Goal: Complete application form

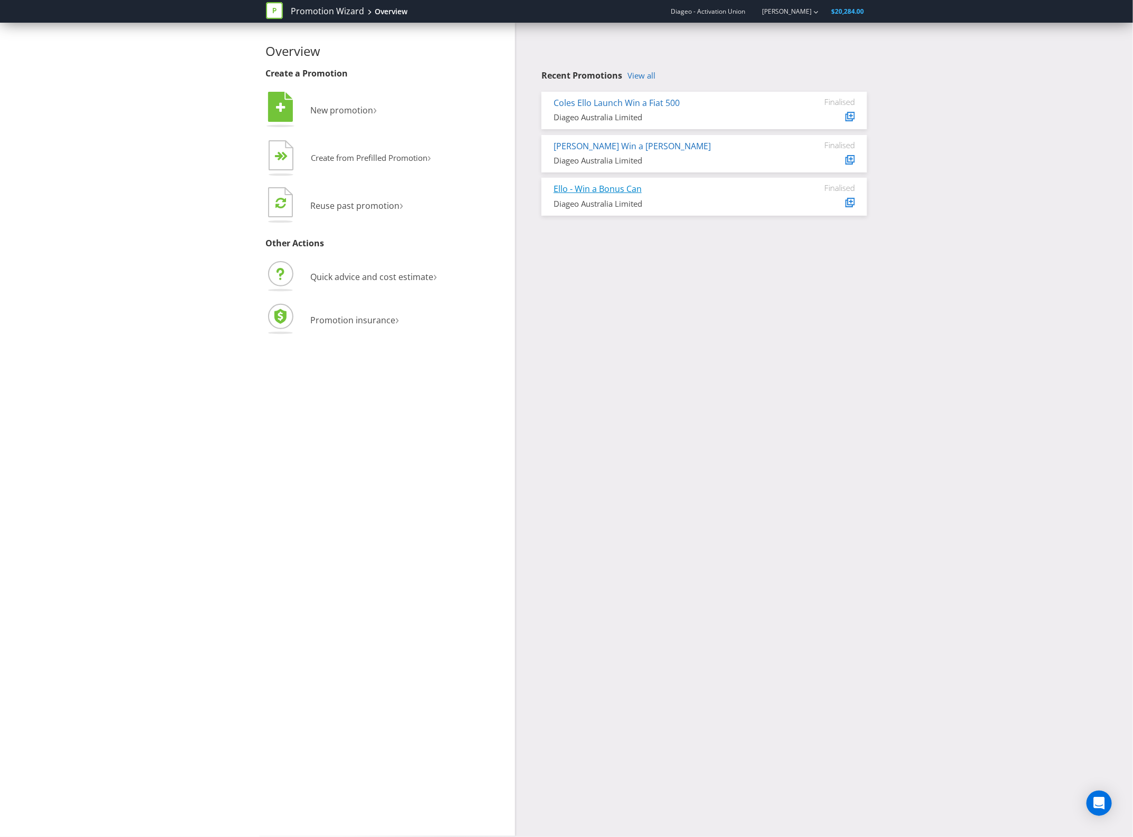
click at [613, 191] on link "Ello - Win a Bonus Can" at bounding box center [598, 189] width 88 height 12
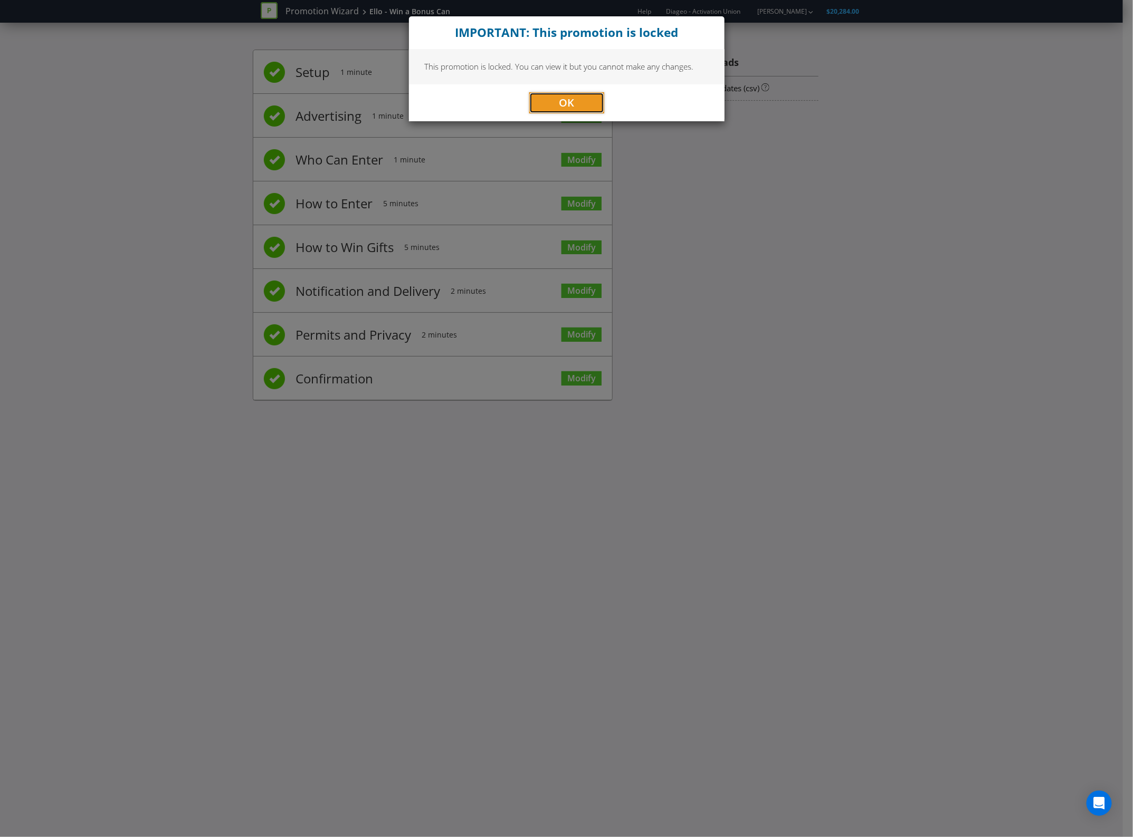
click at [582, 109] on button "OK" at bounding box center [566, 102] width 75 height 21
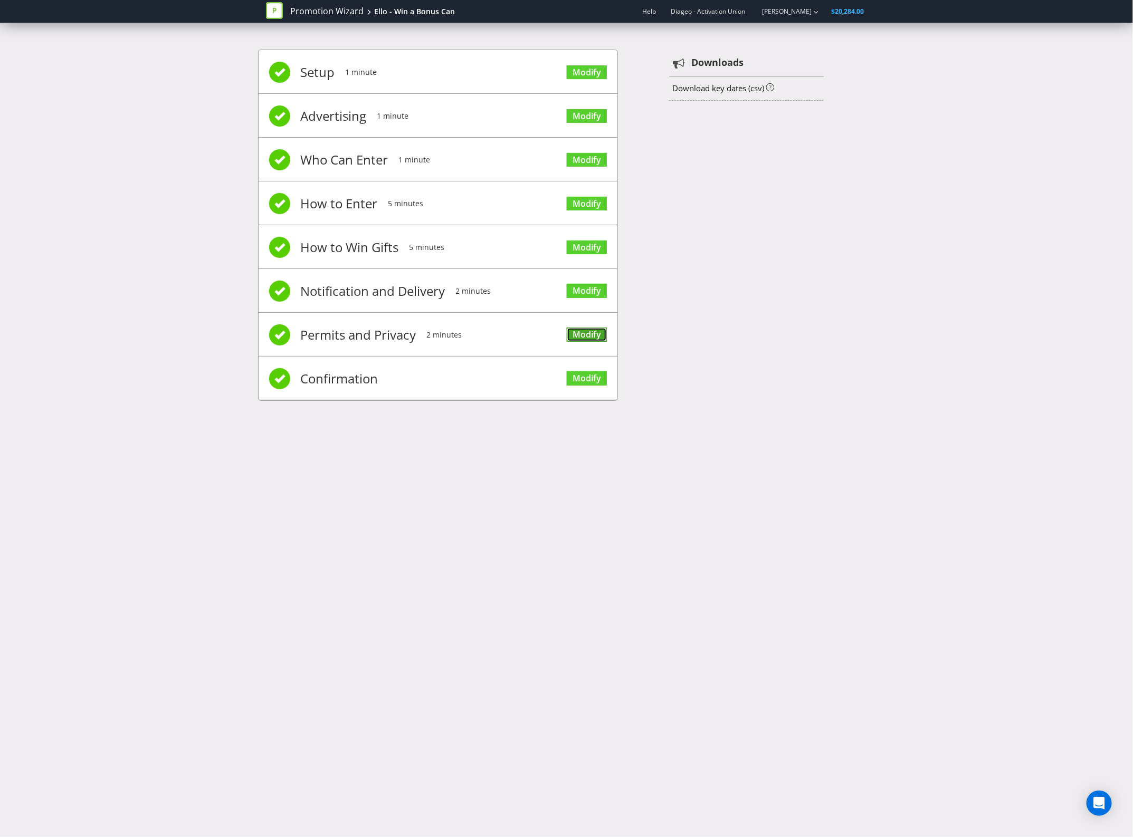
click at [598, 332] on link "Modify" at bounding box center [587, 335] width 40 height 14
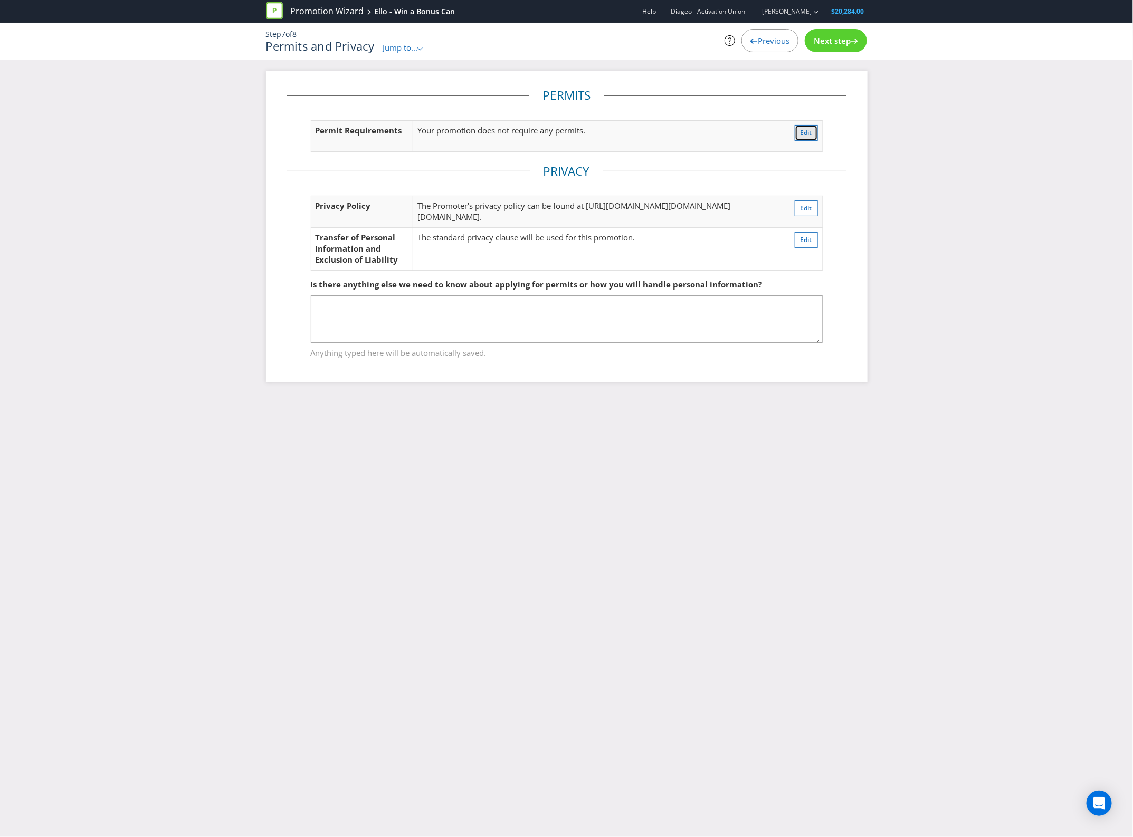
click at [807, 130] on span "Edit" at bounding box center [807, 132] width 12 height 9
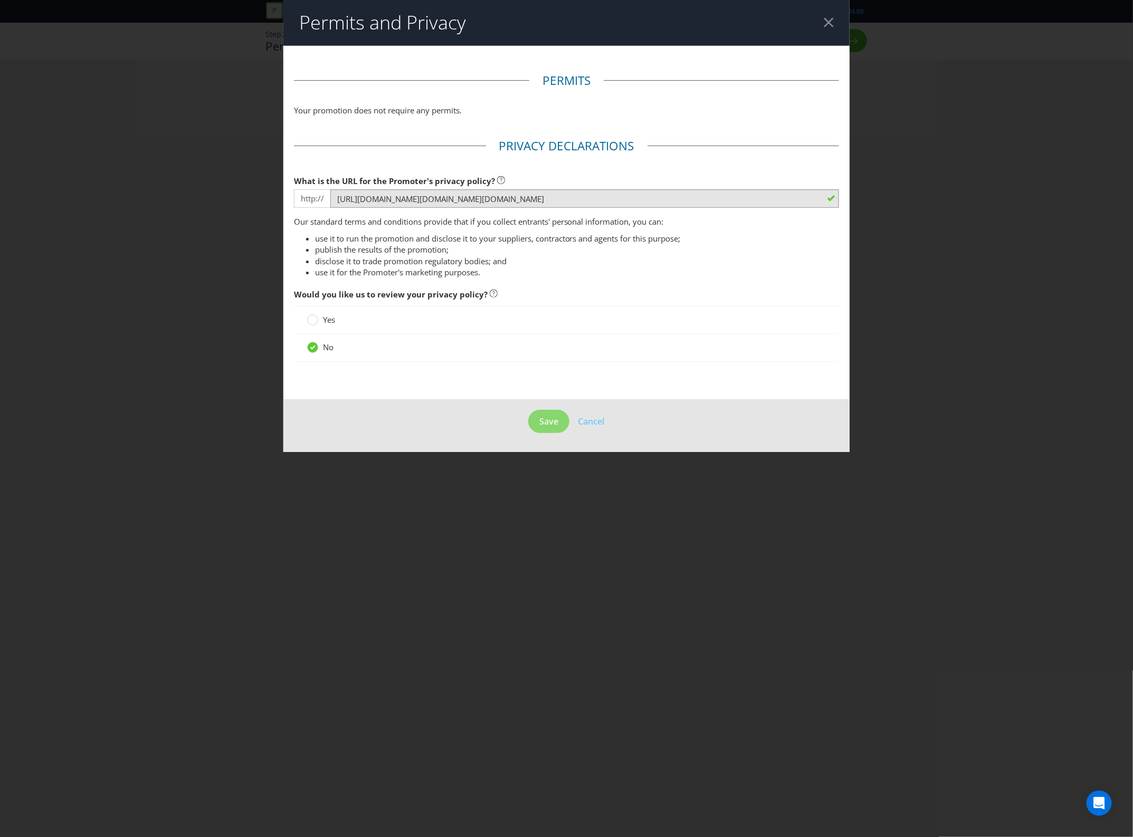
click at [1001, 322] on div "Permits and Privacy Permits Your promotion does not require any permits. Privac…" at bounding box center [566, 418] width 1133 height 837
click at [835, 24] on header "Permits and Privacy" at bounding box center [566, 22] width 567 height 45
click at [829, 17] on div at bounding box center [829, 22] width 10 height 10
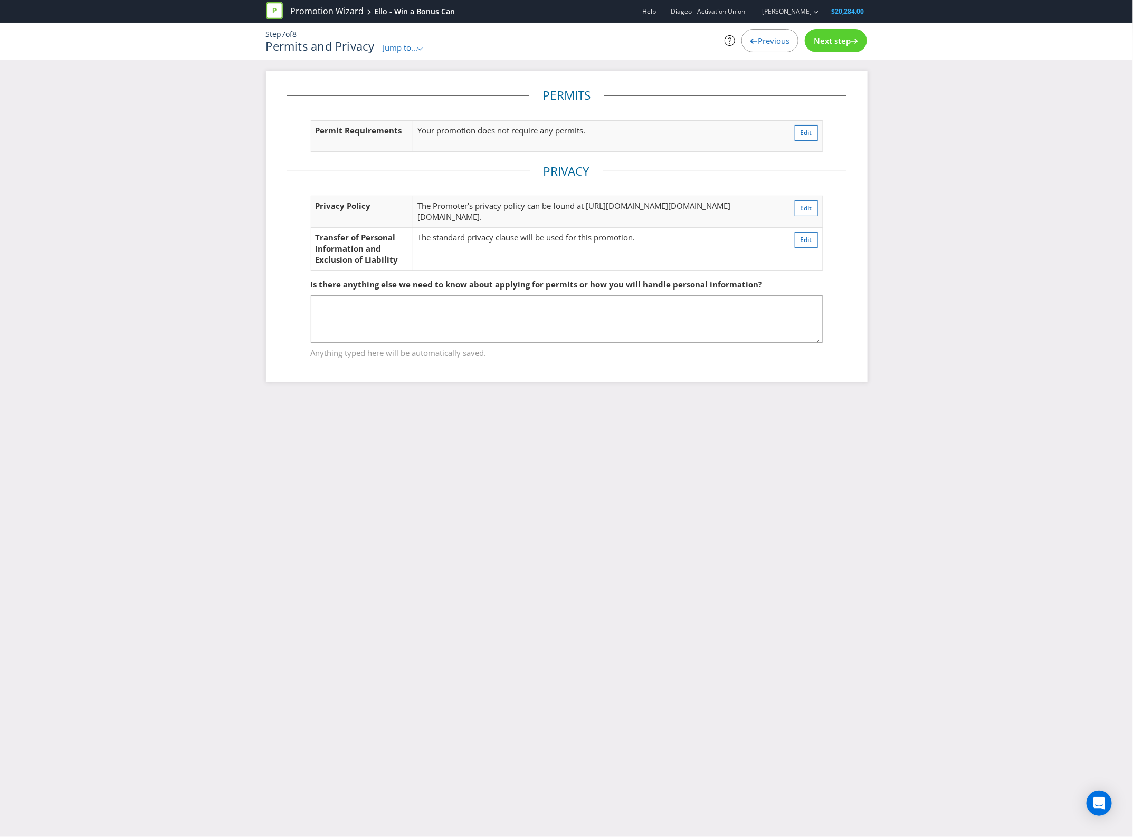
click at [825, 40] on span "Next step" at bounding box center [832, 40] width 37 height 11
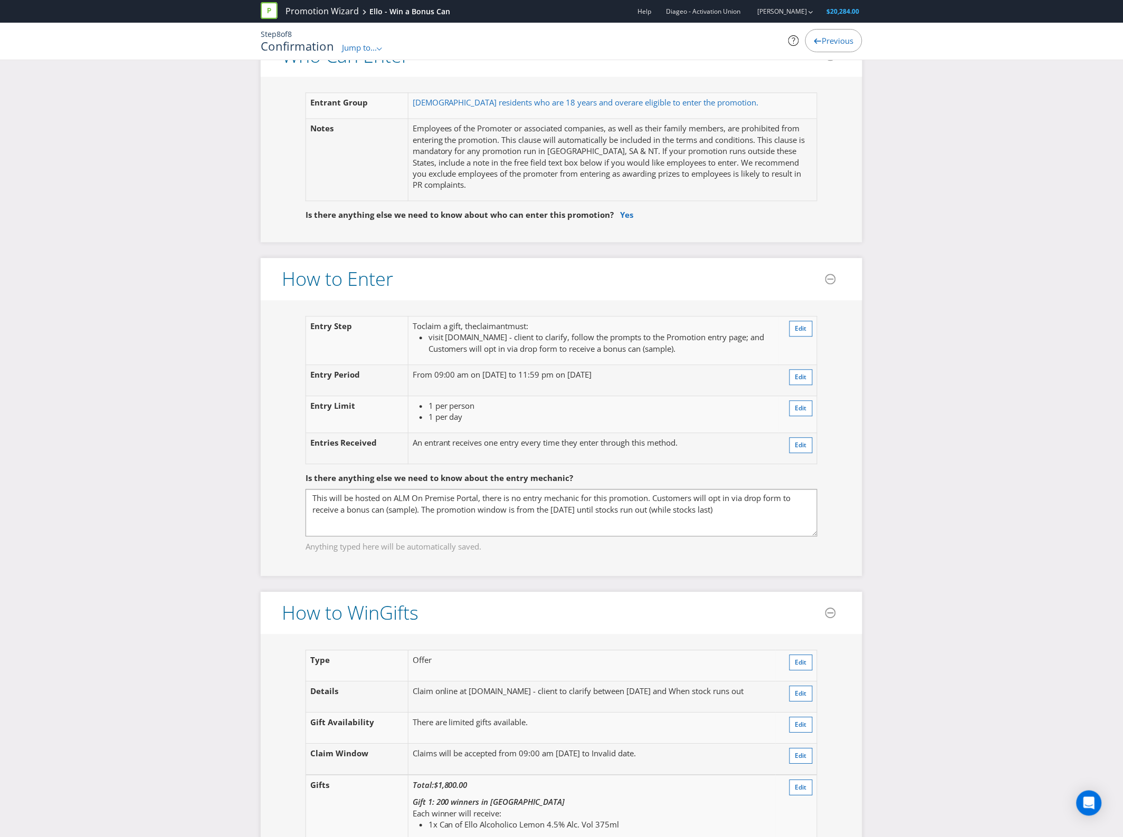
scroll to position [726, 0]
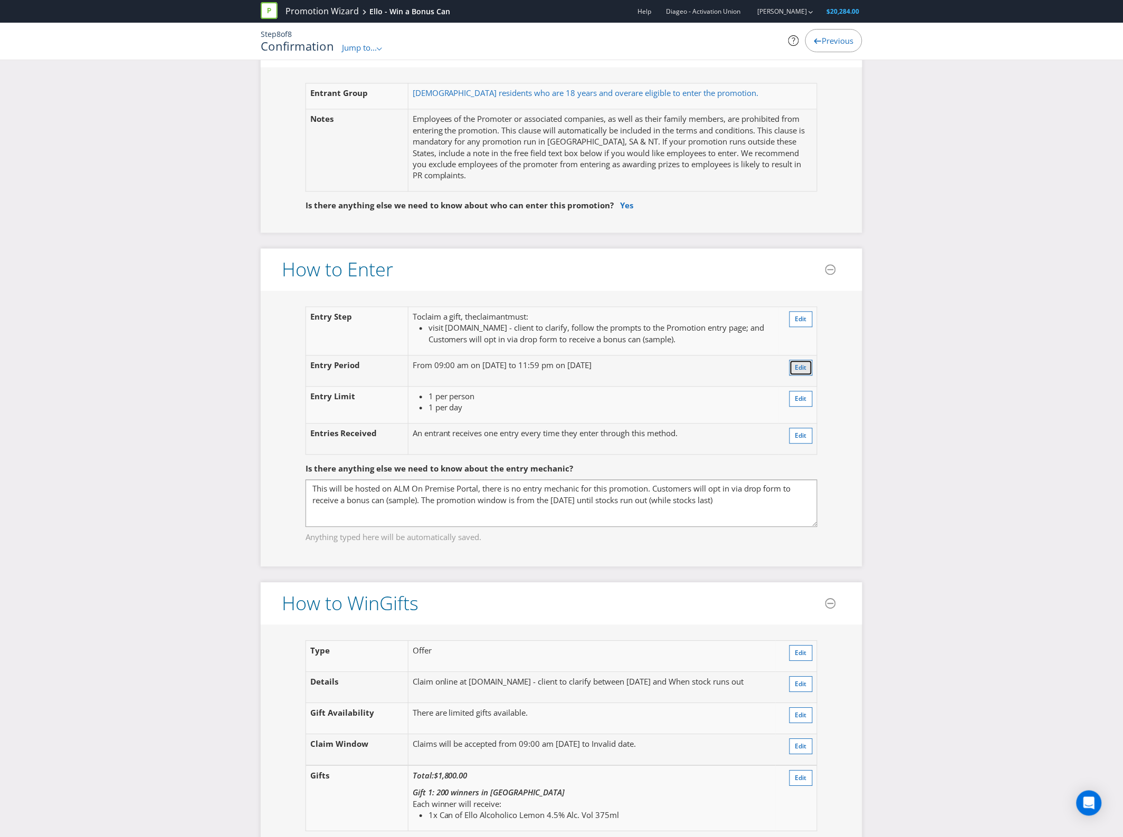
click at [807, 368] on button "Edit" at bounding box center [800, 368] width 23 height 16
